Goal: Navigation & Orientation: Go to known website

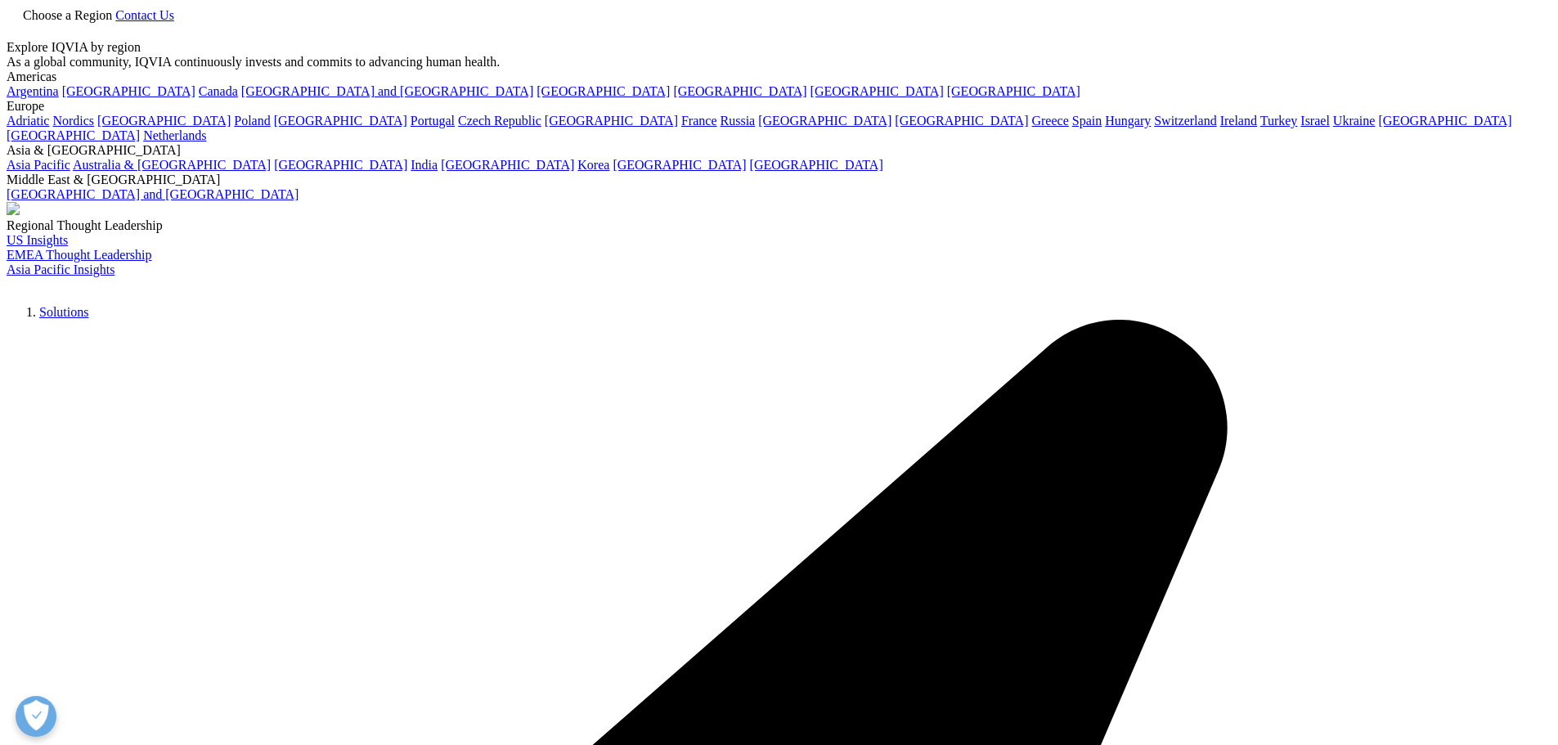
click at [112, 22] on span "Choose a Region" at bounding box center [67, 15] width 89 height 14
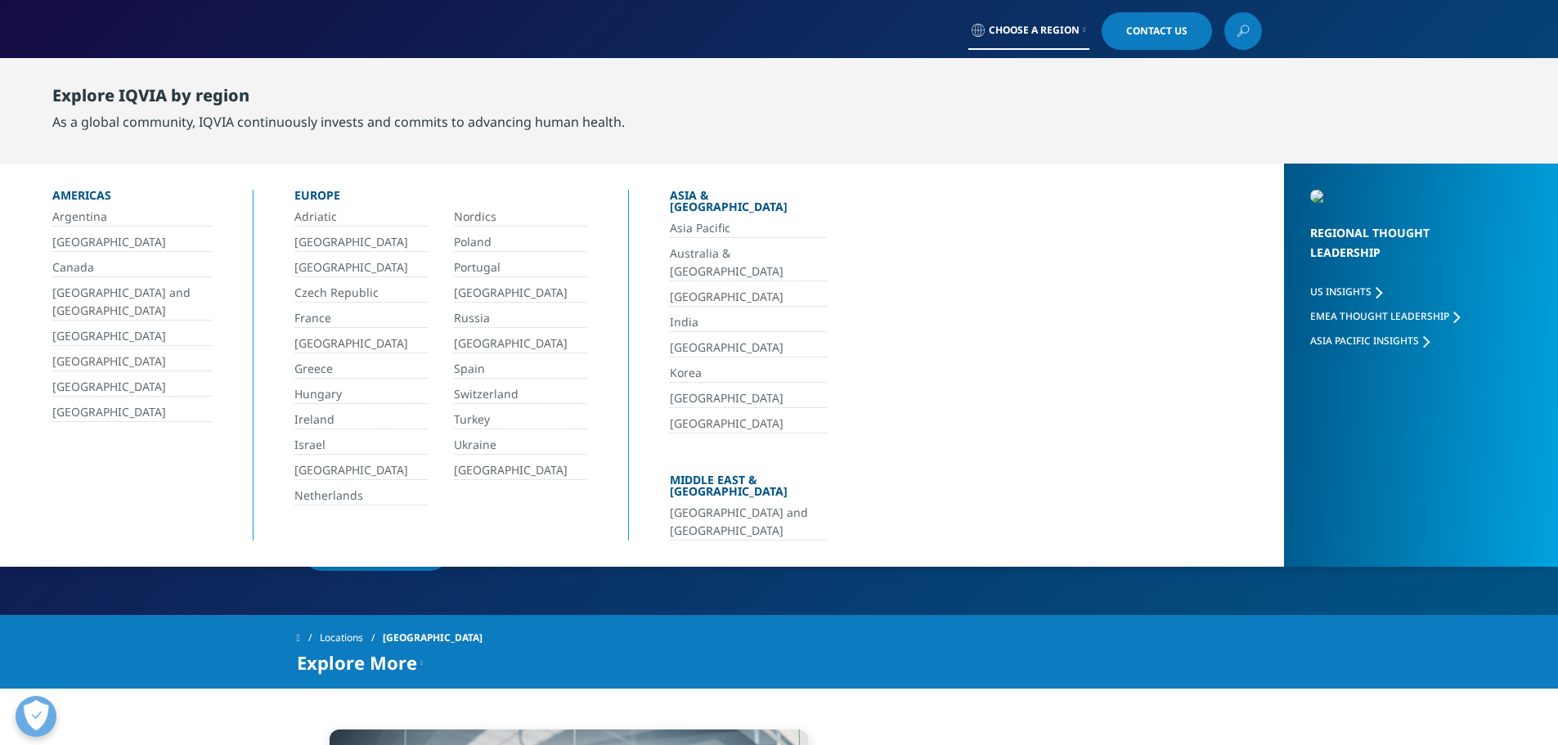
click at [75, 238] on link "[GEOGRAPHIC_DATA]" at bounding box center [132, 242] width 160 height 19
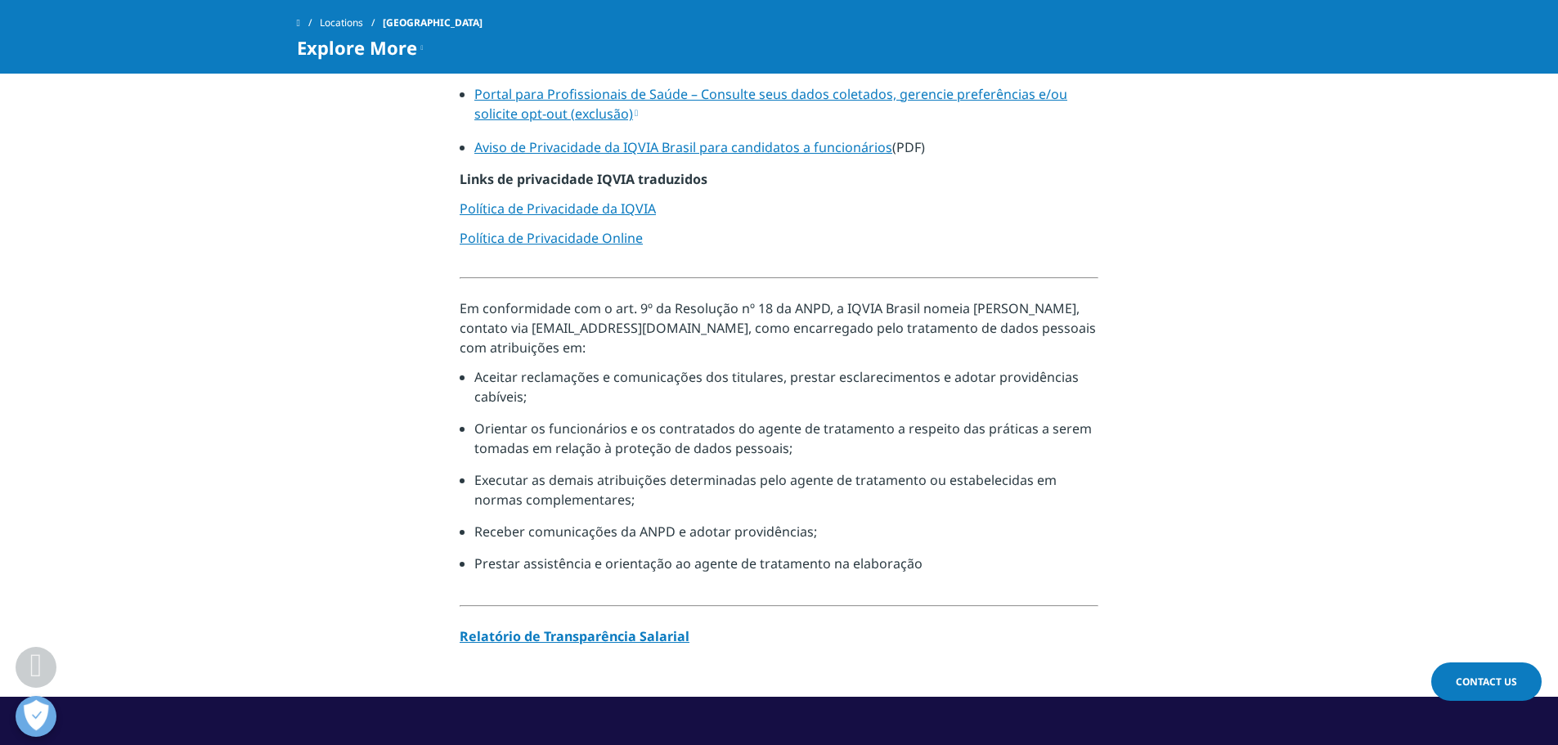
scroll to position [1309, 0]
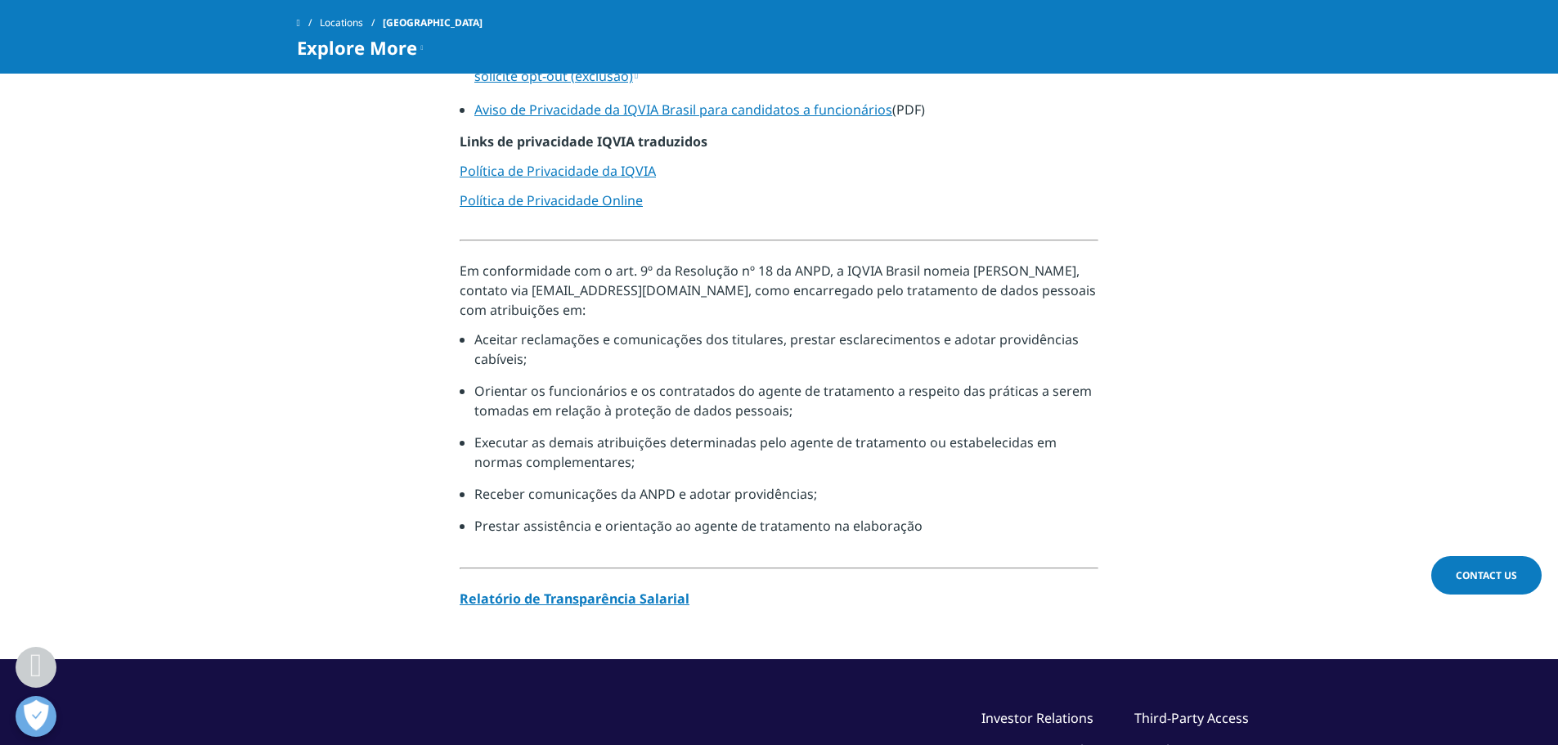
click at [205, 223] on section "Aviso de Privacidade para Profissionais de Saúde, Prestadores de Serviços de Sa…" at bounding box center [779, 292] width 1558 height 735
